Goal: Use online tool/utility

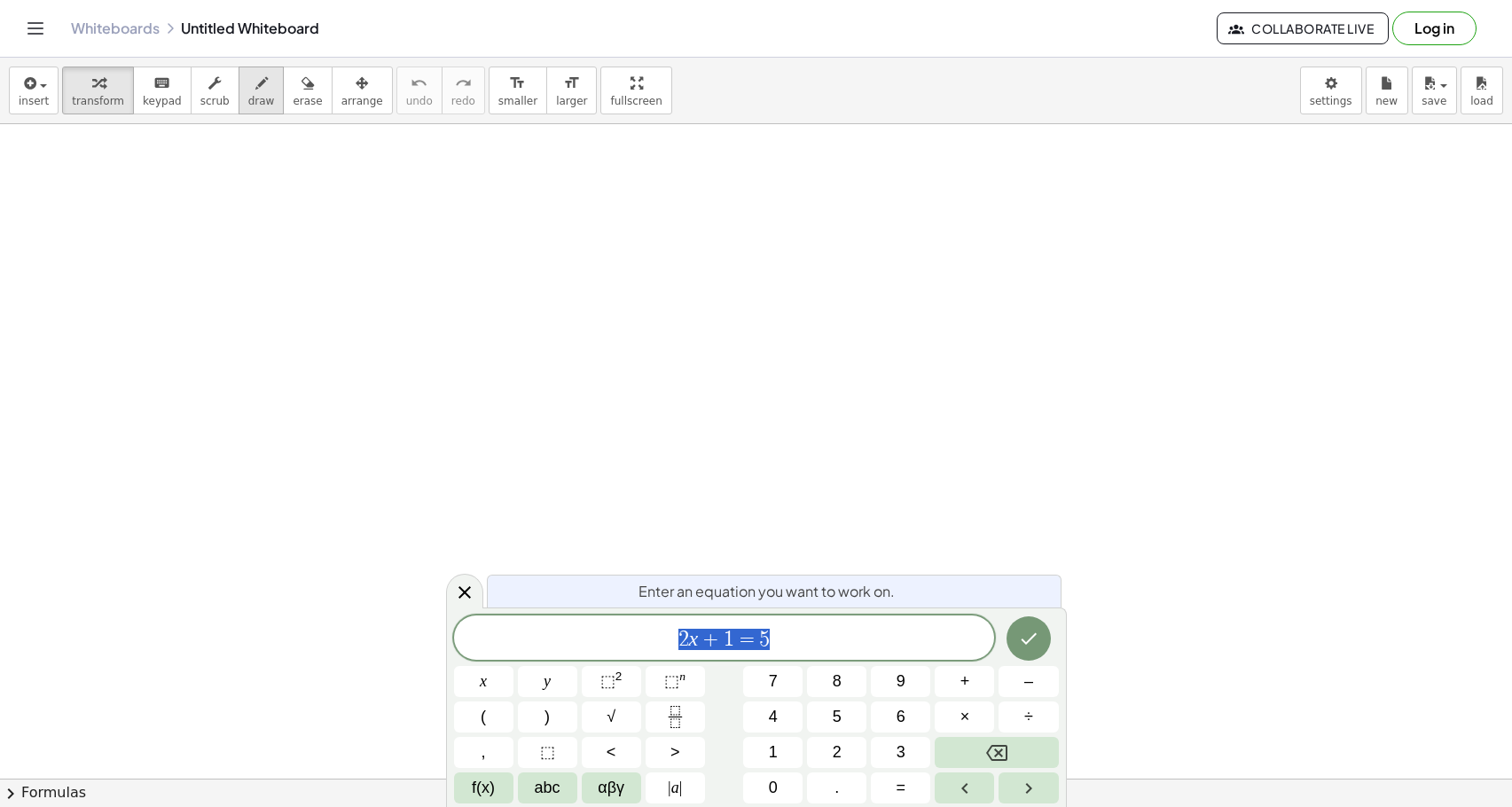
click at [255, 88] on icon "button" at bounding box center [262, 84] width 13 height 22
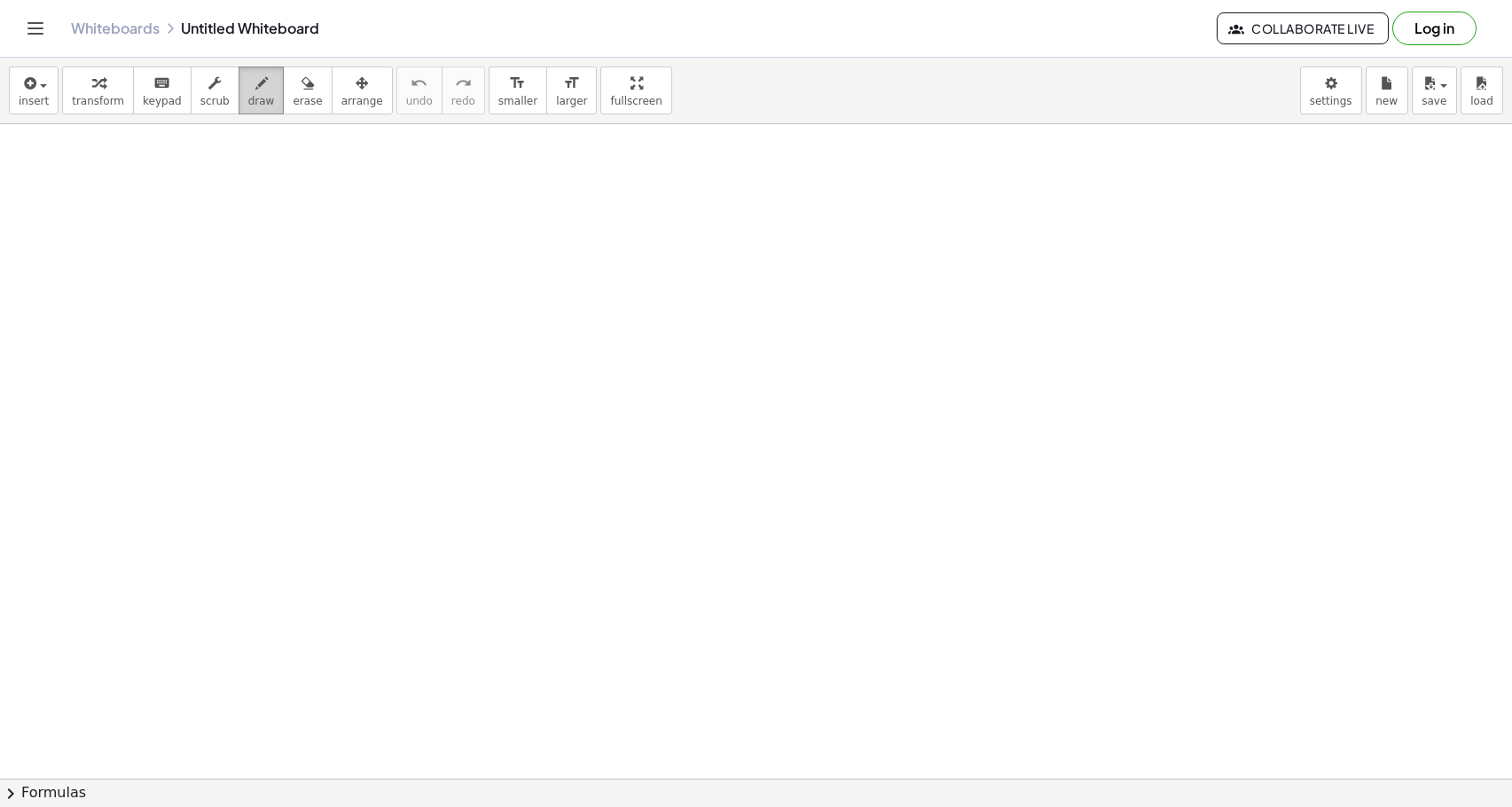
click at [248, 82] on div "button" at bounding box center [261, 83] width 26 height 22
click at [49, 87] on button "insert" at bounding box center [33, 90] width 50 height 48
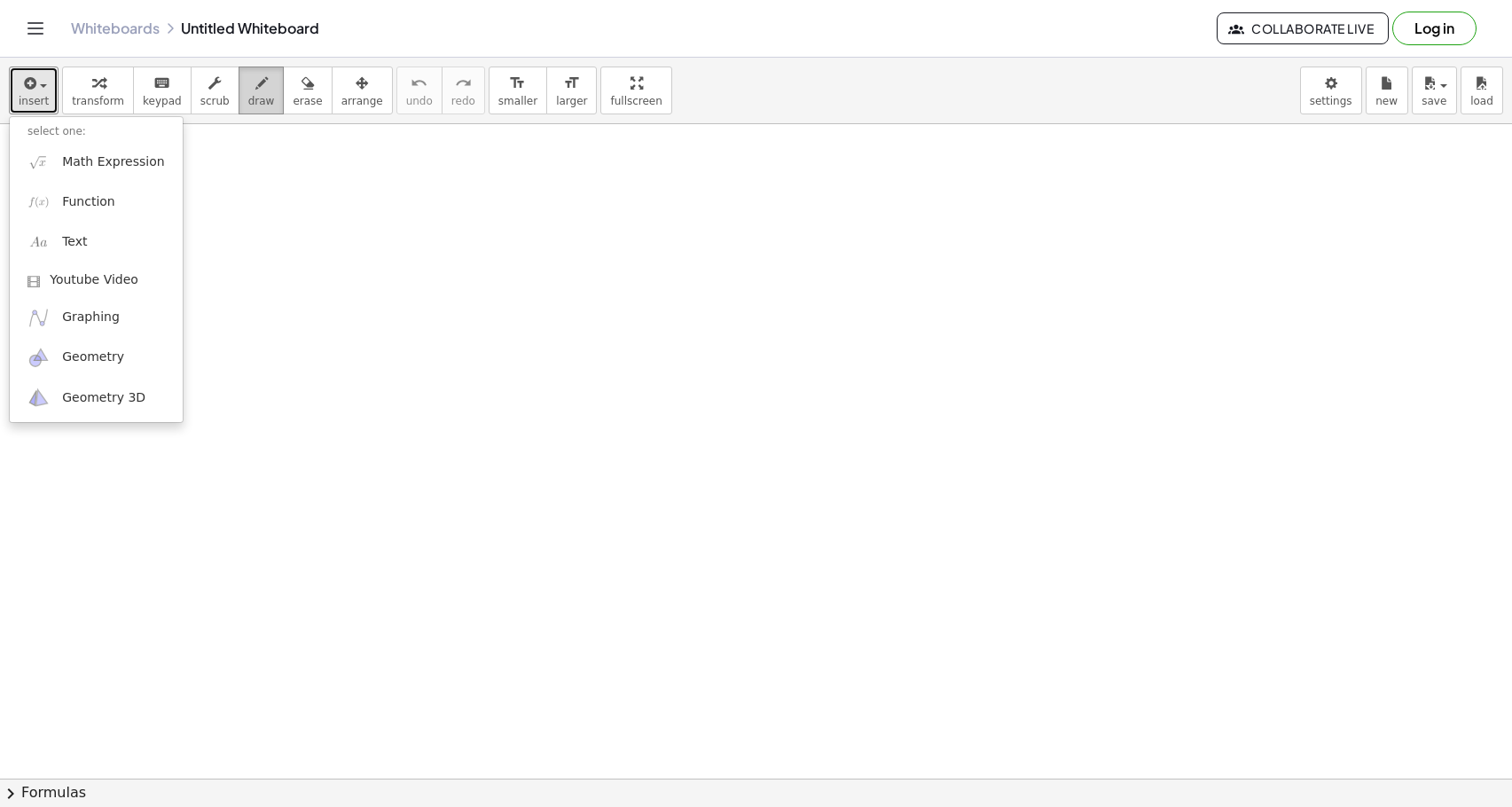
click at [249, 89] on div "button" at bounding box center [261, 83] width 26 height 22
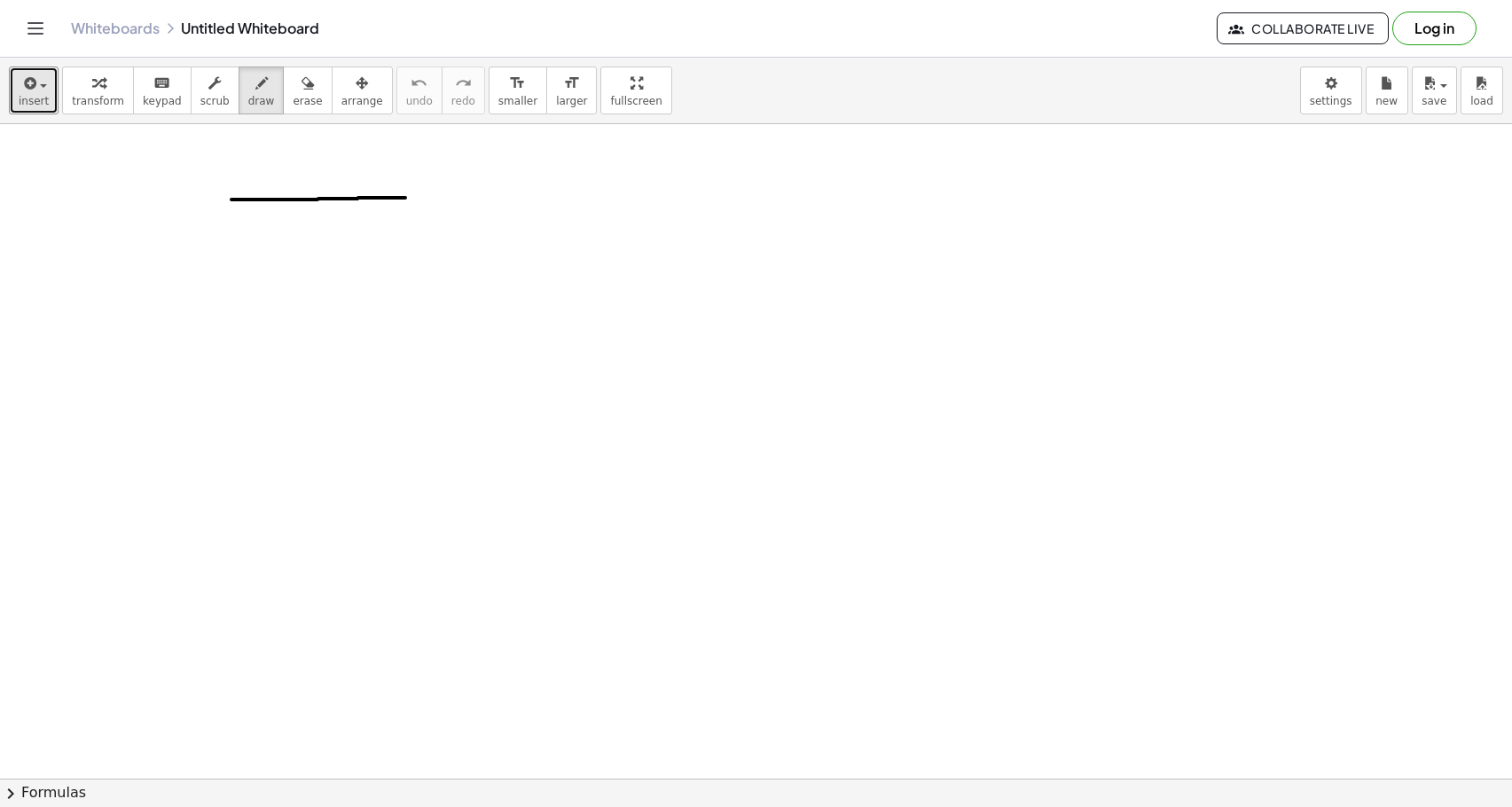
drag, startPoint x: 232, startPoint y: 199, endPoint x: 405, endPoint y: 197, distance: 173.0
drag, startPoint x: 198, startPoint y: 207, endPoint x: 419, endPoint y: 206, distance: 221.0
click at [201, 99] on span "scrub" at bounding box center [215, 101] width 29 height 13
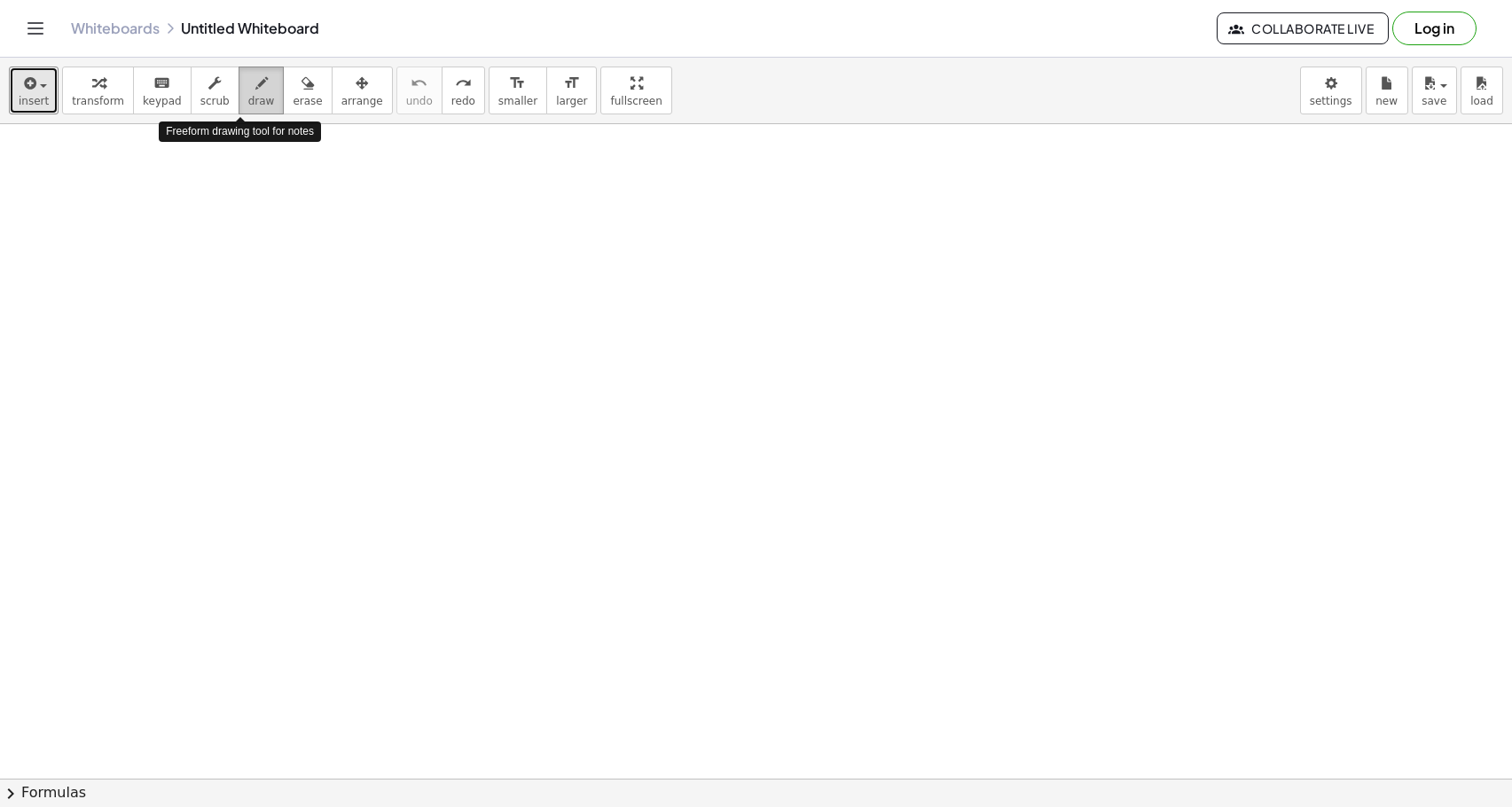
click at [238, 101] on button "draw" at bounding box center [261, 90] width 46 height 48
click at [28, 25] on icon "Toggle navigation" at bounding box center [36, 29] width 22 height 22
